Goal: Task Accomplishment & Management: Use online tool/utility

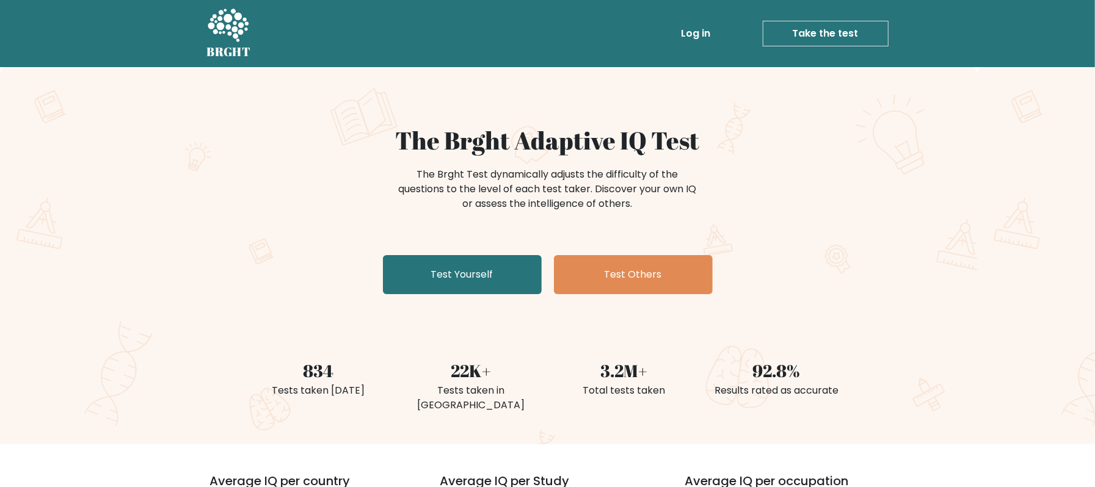
click at [837, 32] on link "Take the test" at bounding box center [826, 34] width 126 height 26
click at [480, 276] on link "Test Yourself" at bounding box center [462, 274] width 159 height 39
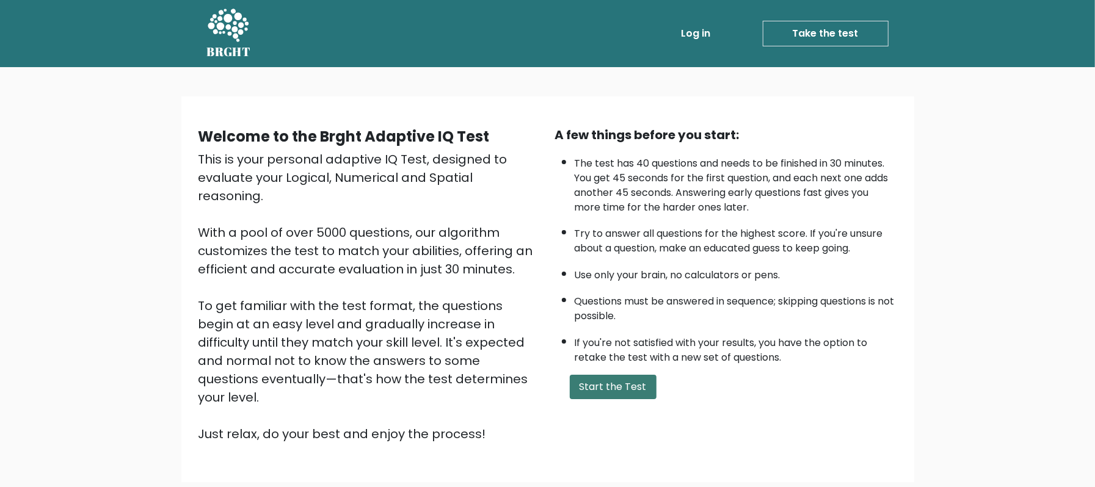
click at [606, 382] on button "Start the Test" at bounding box center [613, 387] width 87 height 24
